Goal: Task Accomplishment & Management: Use online tool/utility

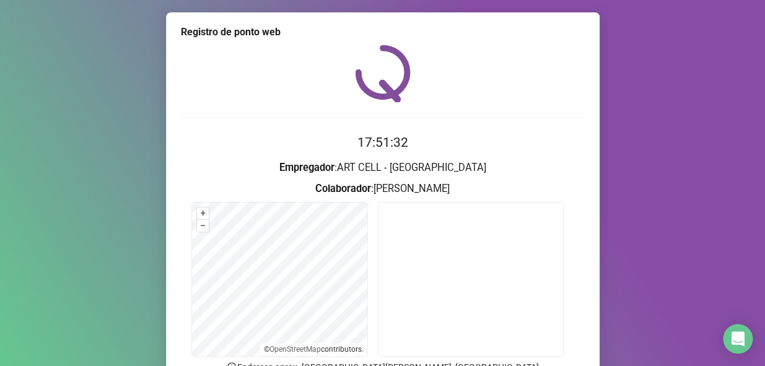
scroll to position [117, 0]
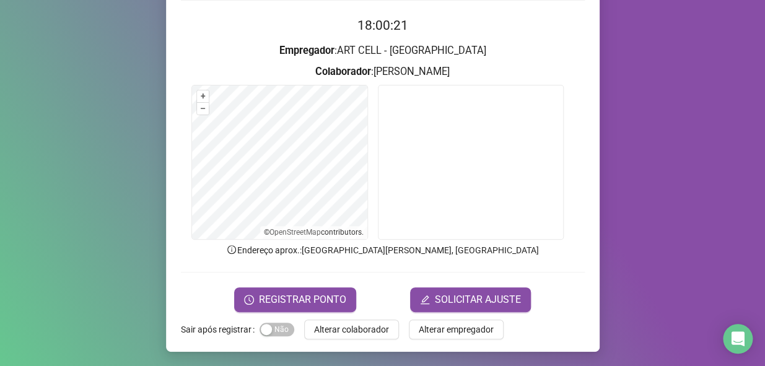
click at [370, 329] on span "Alterar colaborador" at bounding box center [351, 330] width 75 height 14
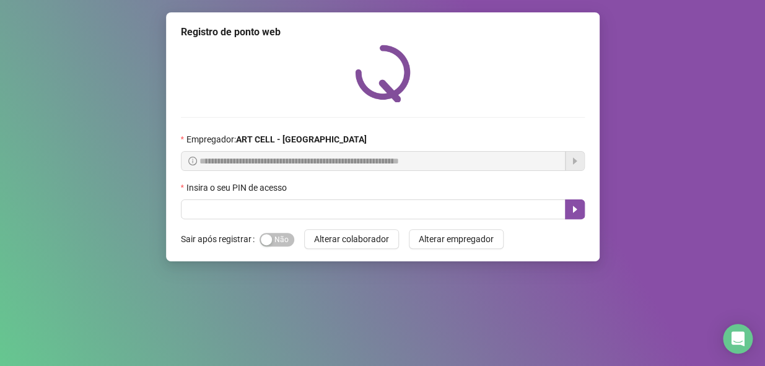
scroll to position [0, 0]
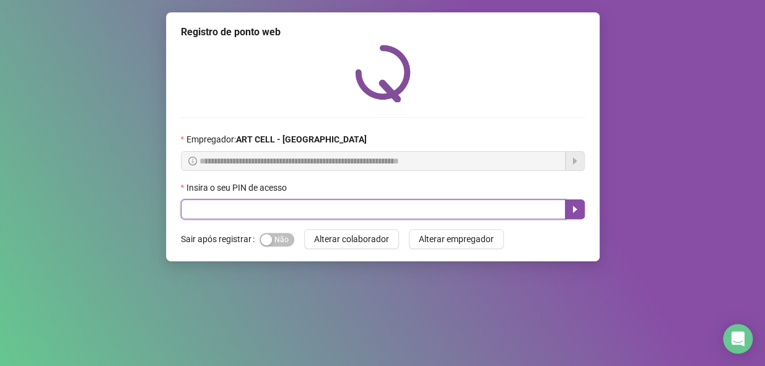
click at [358, 206] on input "text" at bounding box center [373, 209] width 385 height 20
type input "*****"
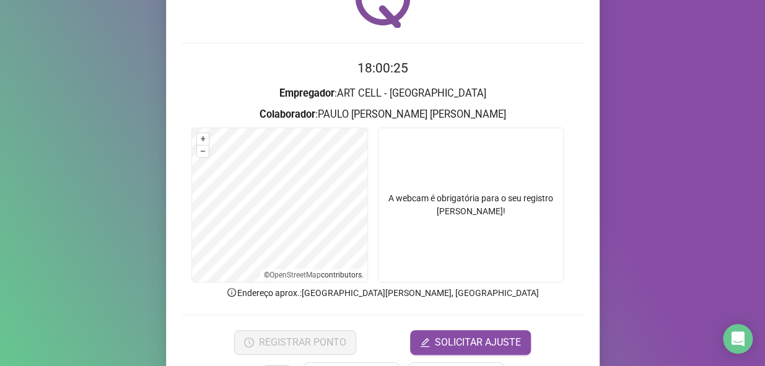
scroll to position [112, 0]
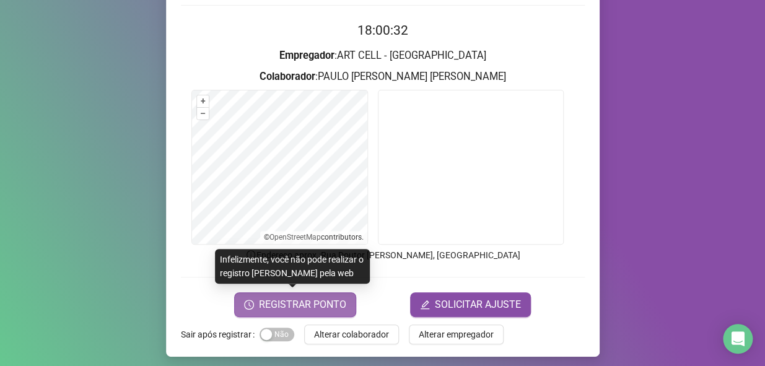
click at [308, 304] on span "REGISTRAR PONTO" at bounding box center [302, 304] width 87 height 15
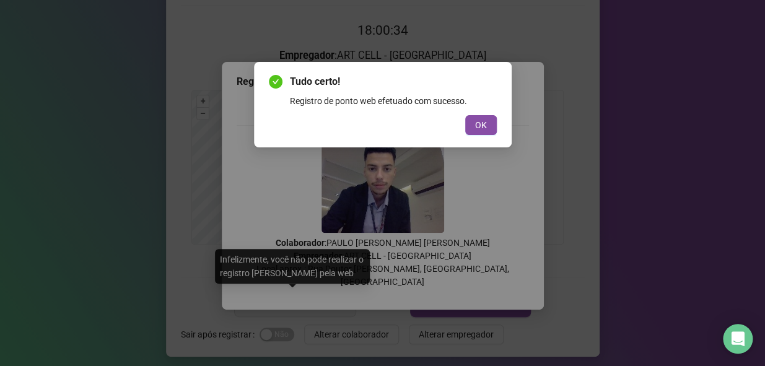
click at [490, 127] on button "OK" at bounding box center [481, 125] width 32 height 20
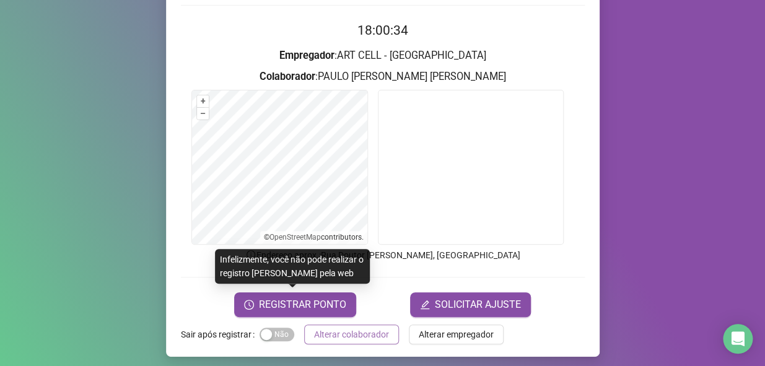
click at [368, 336] on span "Alterar colaborador" at bounding box center [351, 335] width 75 height 14
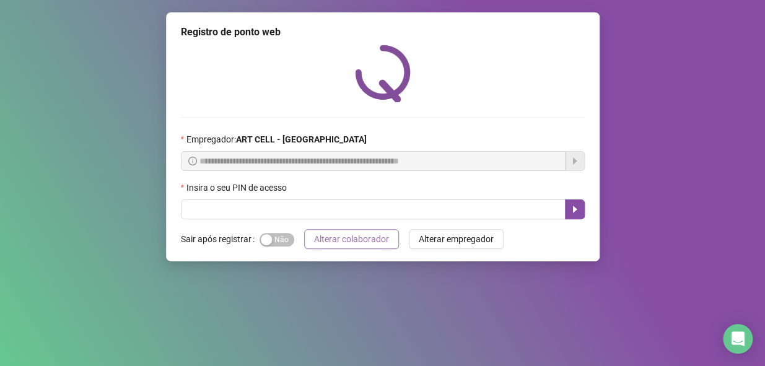
scroll to position [0, 0]
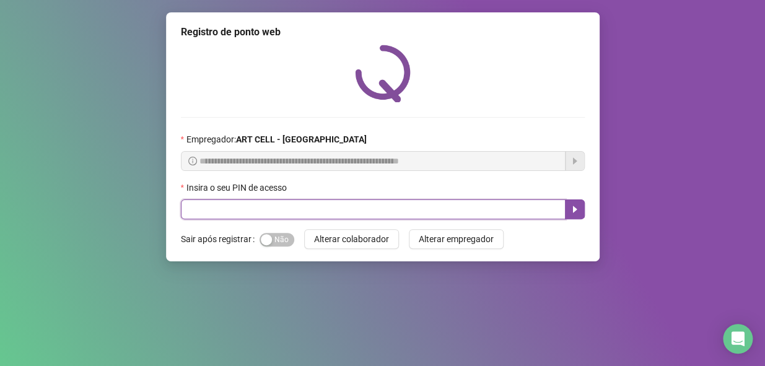
click at [477, 218] on input "text" at bounding box center [373, 209] width 385 height 20
type input "*****"
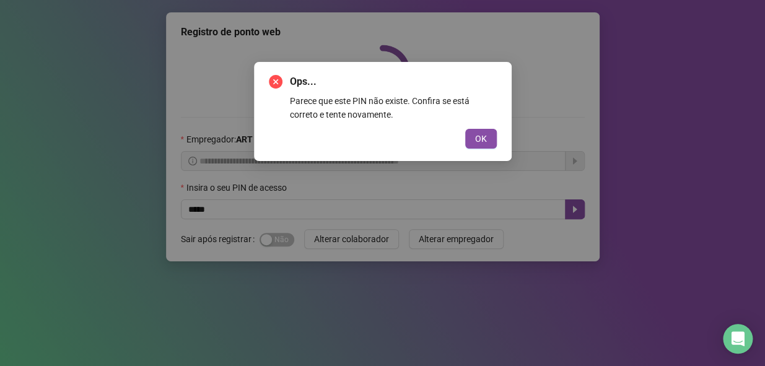
click at [461, 138] on div "OK" at bounding box center [383, 139] width 228 height 20
click at [471, 137] on button "OK" at bounding box center [481, 139] width 32 height 20
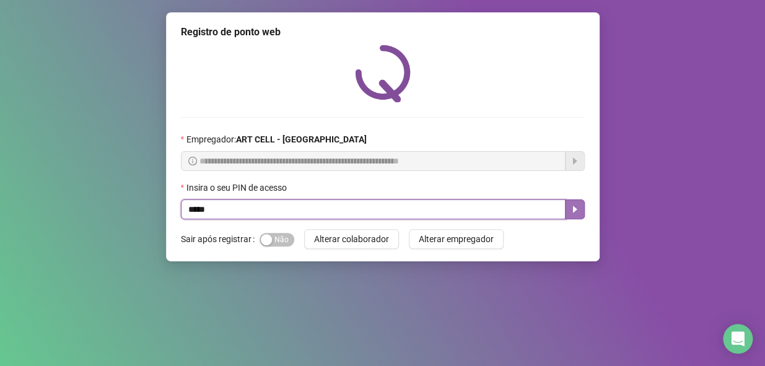
click at [575, 211] on icon "caret-right" at bounding box center [575, 209] width 10 height 10
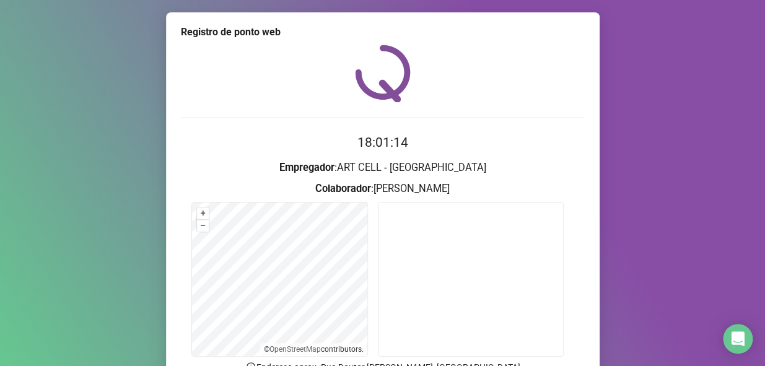
scroll to position [117, 0]
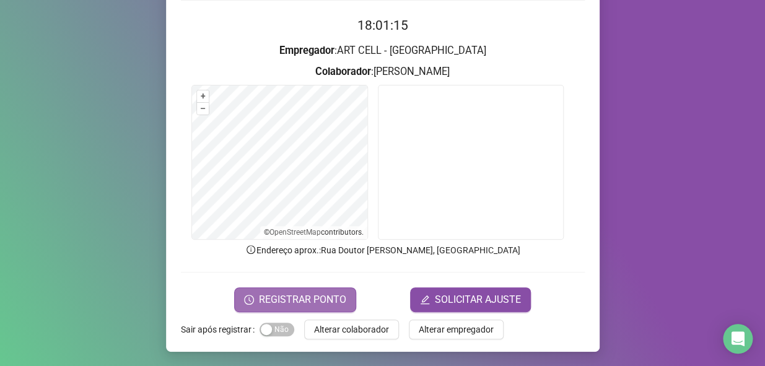
click at [321, 296] on span "REGISTRAR PONTO" at bounding box center [302, 299] width 87 height 15
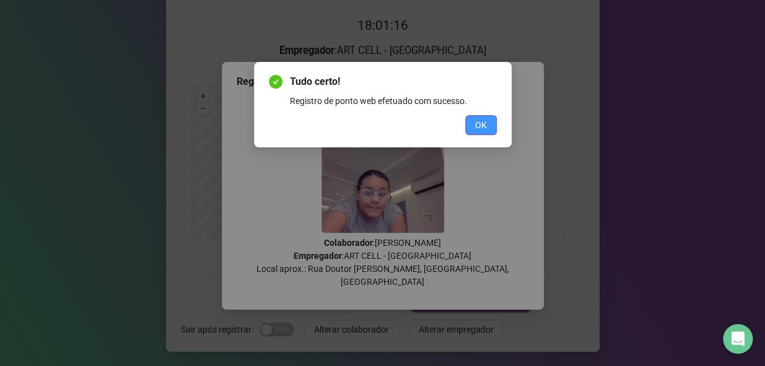
click at [475, 131] on span "OK" at bounding box center [481, 125] width 12 height 14
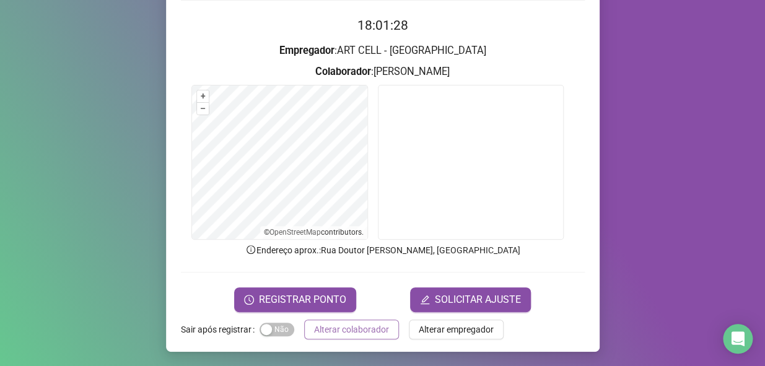
click at [358, 325] on span "Alterar colaborador" at bounding box center [351, 330] width 75 height 14
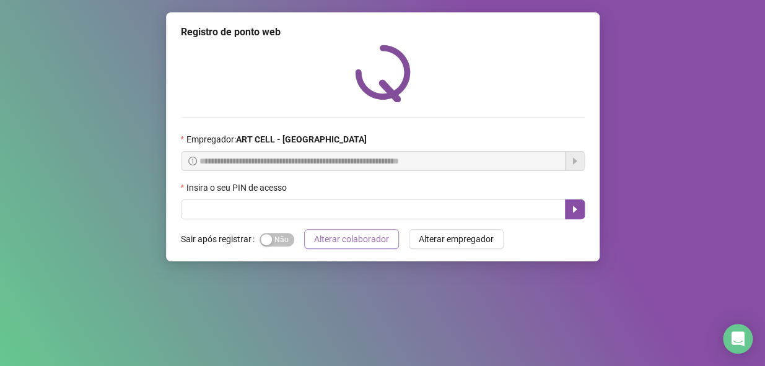
scroll to position [0, 0]
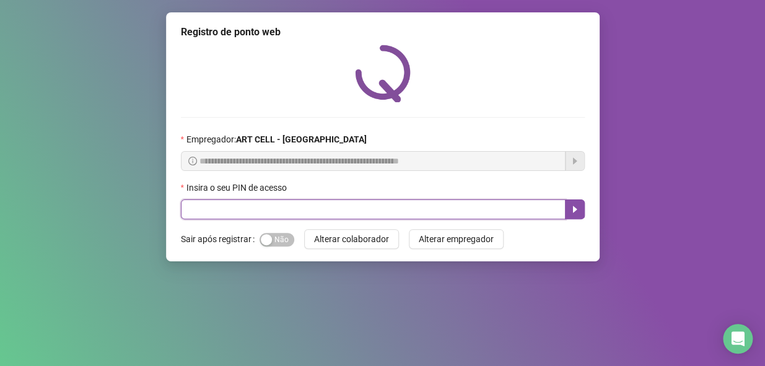
click at [318, 214] on input "text" at bounding box center [373, 209] width 385 height 20
type input "*****"
click at [580, 209] on button "button" at bounding box center [575, 209] width 20 height 20
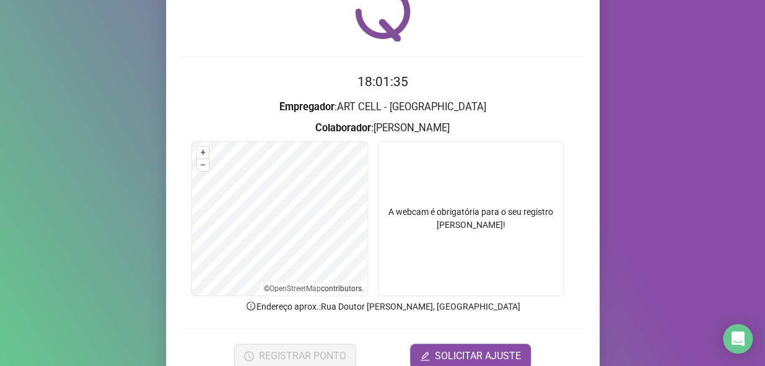
scroll to position [117, 0]
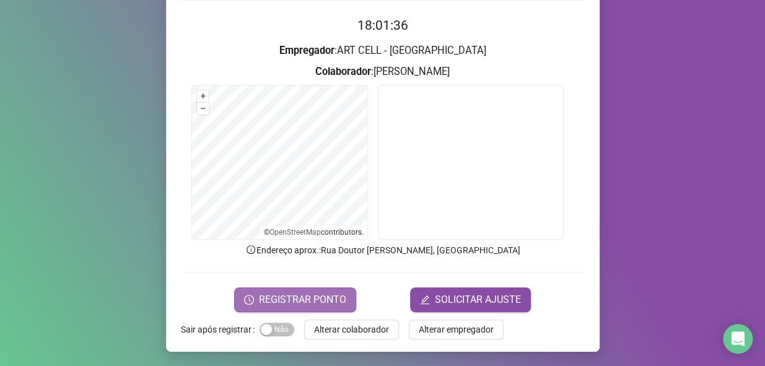
click at [319, 298] on span "REGISTRAR PONTO" at bounding box center [302, 299] width 87 height 15
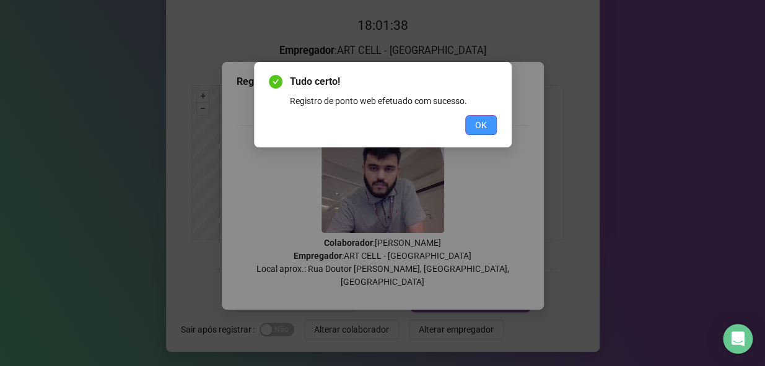
click at [472, 124] on button "OK" at bounding box center [481, 125] width 32 height 20
